Goal: Use online tool/utility: Utilize a website feature to perform a specific function

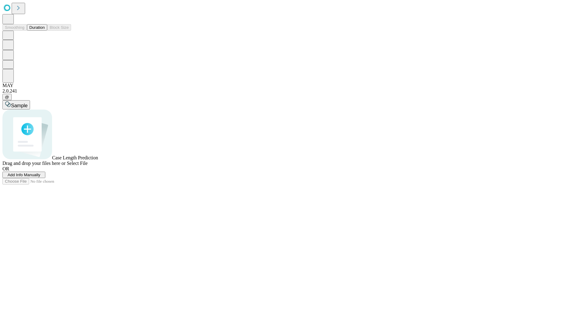
click at [45, 31] on button "Duration" at bounding box center [37, 27] width 20 height 6
click at [88, 166] on span "Select File" at bounding box center [77, 163] width 21 height 5
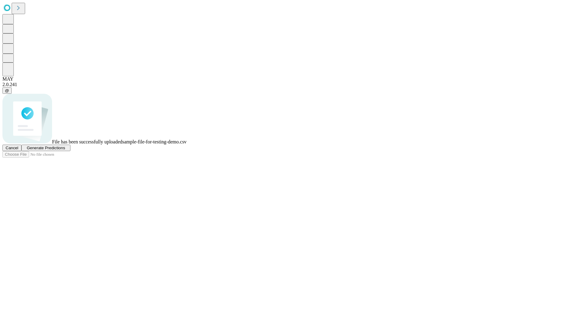
click at [65, 150] on span "Generate Predictions" at bounding box center [46, 148] width 38 height 5
